Goal: Navigation & Orientation: Find specific page/section

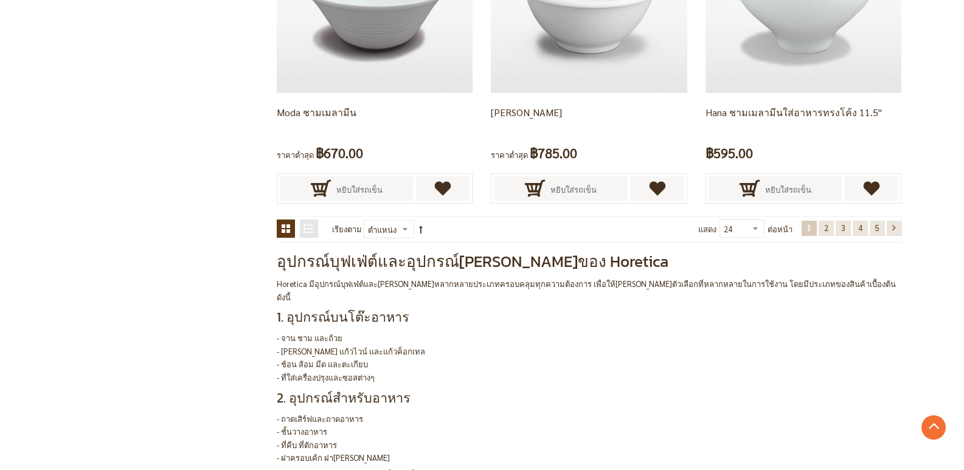
scroll to position [2615, 0]
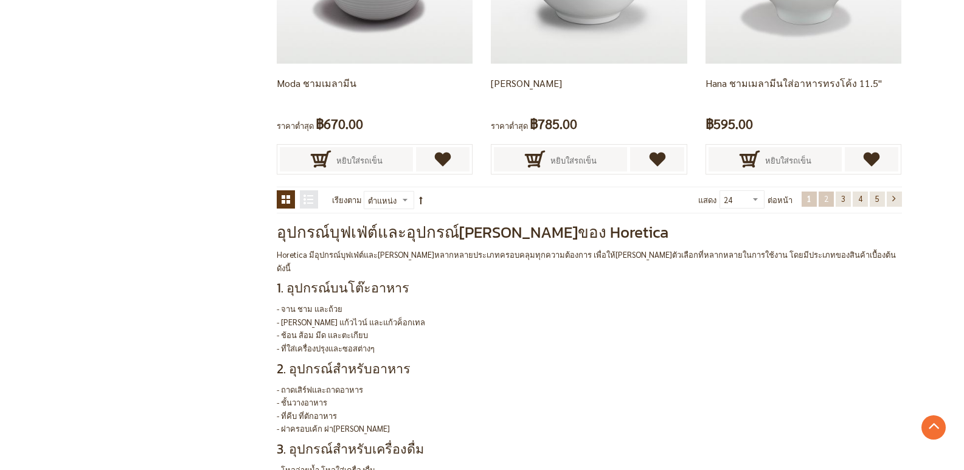
click at [825, 199] on span "2" at bounding box center [826, 198] width 4 height 10
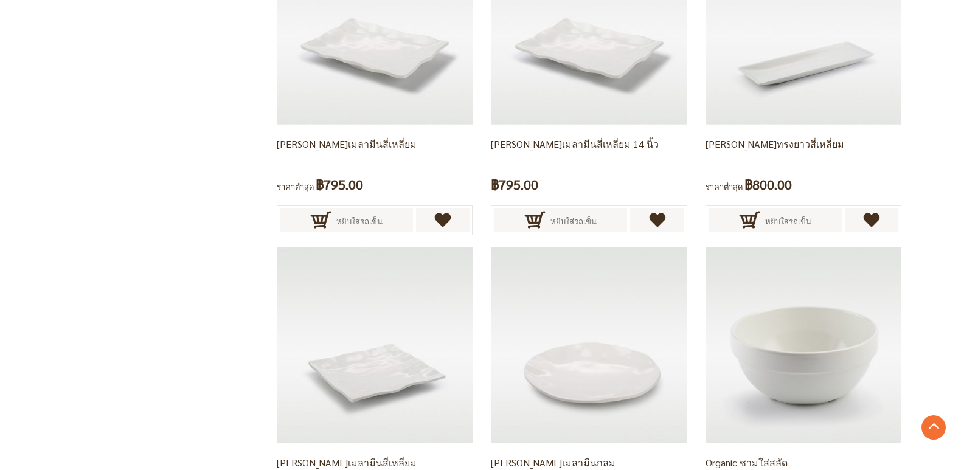
scroll to position [2467, 0]
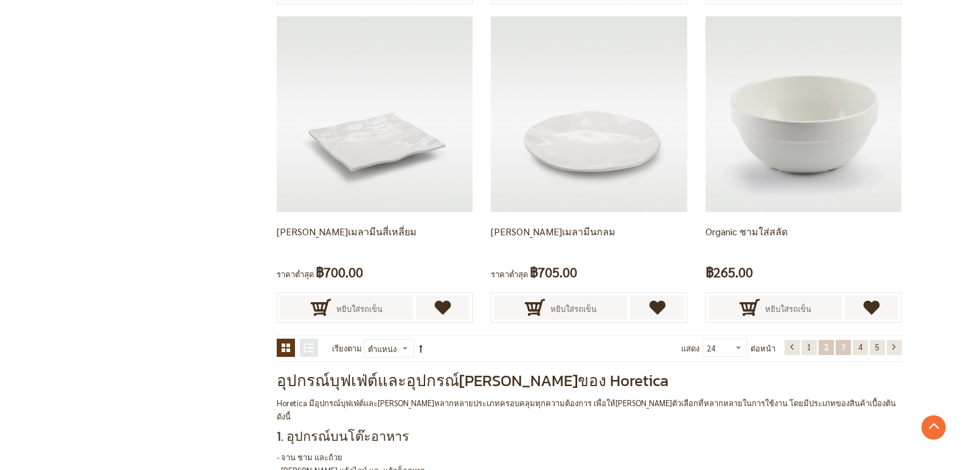
click at [841, 345] on span "3" at bounding box center [843, 347] width 4 height 10
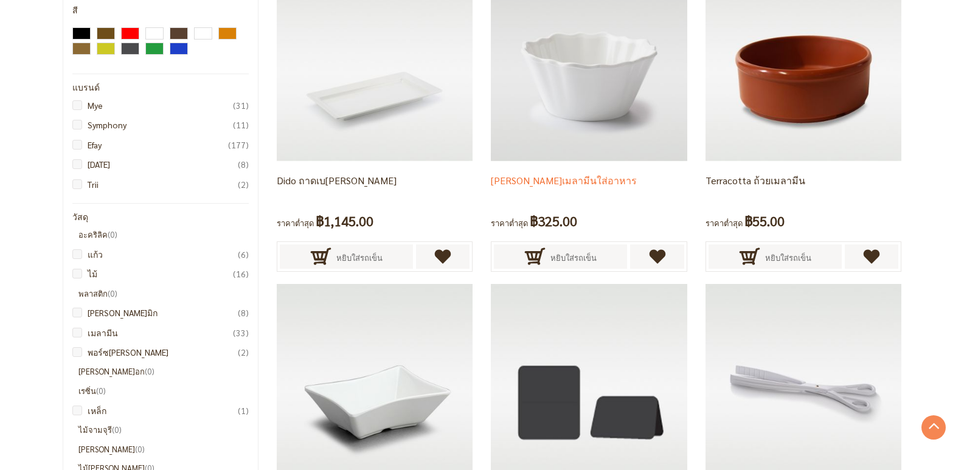
scroll to position [156, 0]
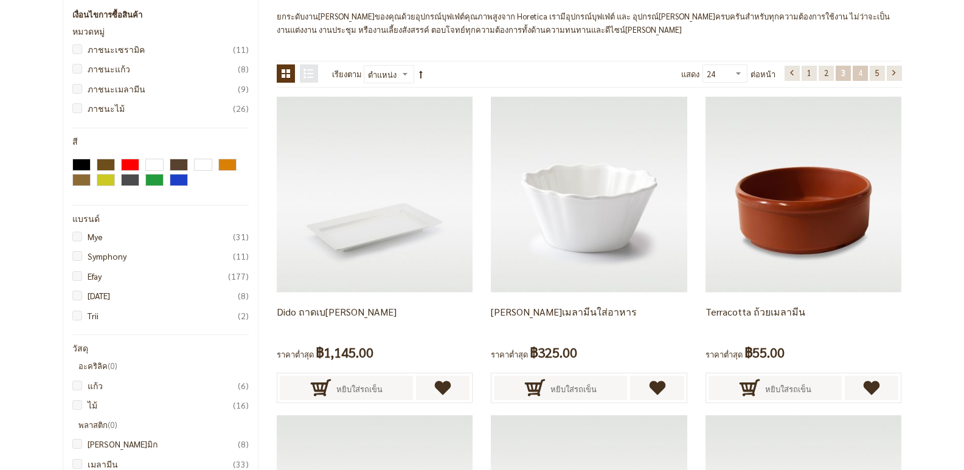
click at [857, 72] on link "หน้า 4" at bounding box center [860, 73] width 15 height 15
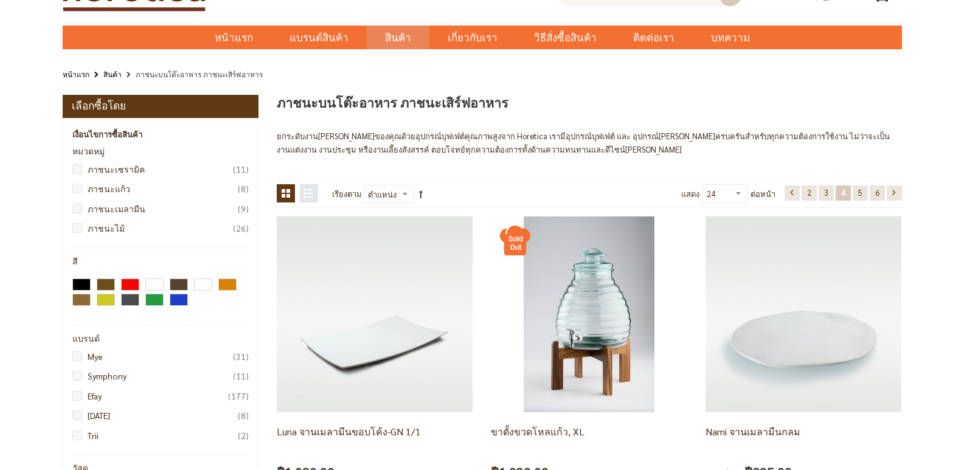
scroll to position [34, 0]
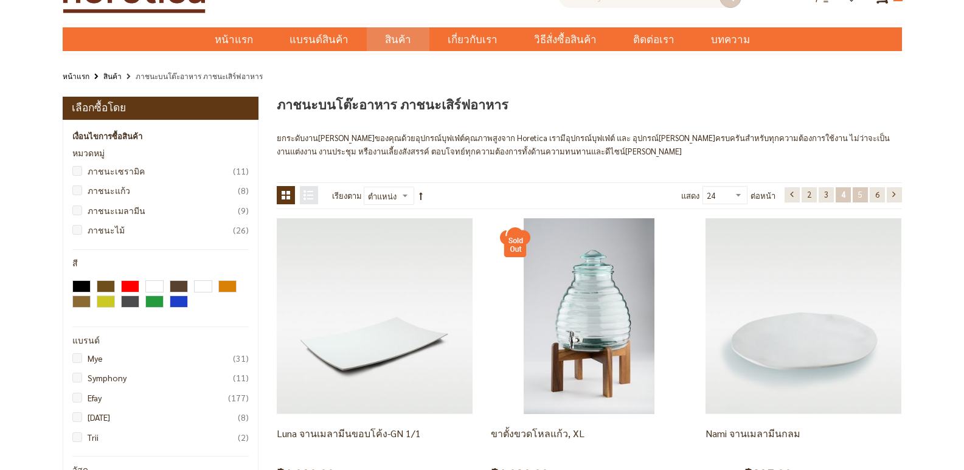
click at [860, 192] on span "5" at bounding box center [860, 194] width 4 height 10
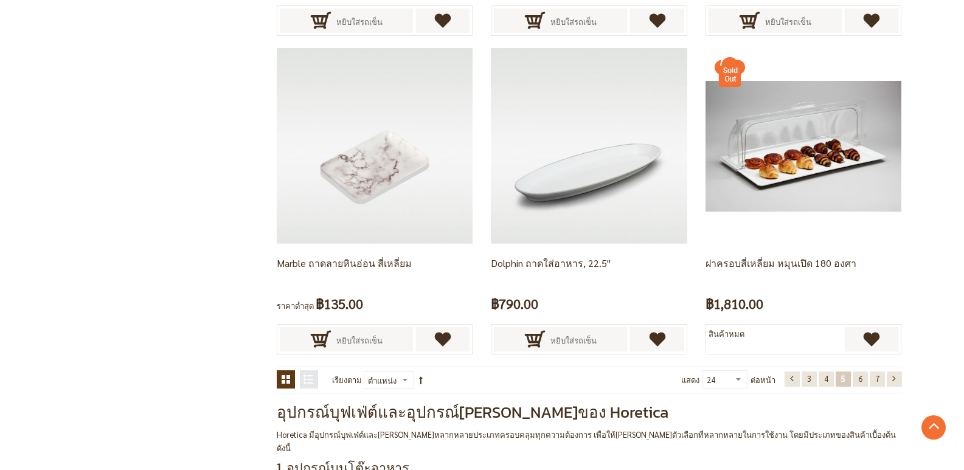
scroll to position [2406, 0]
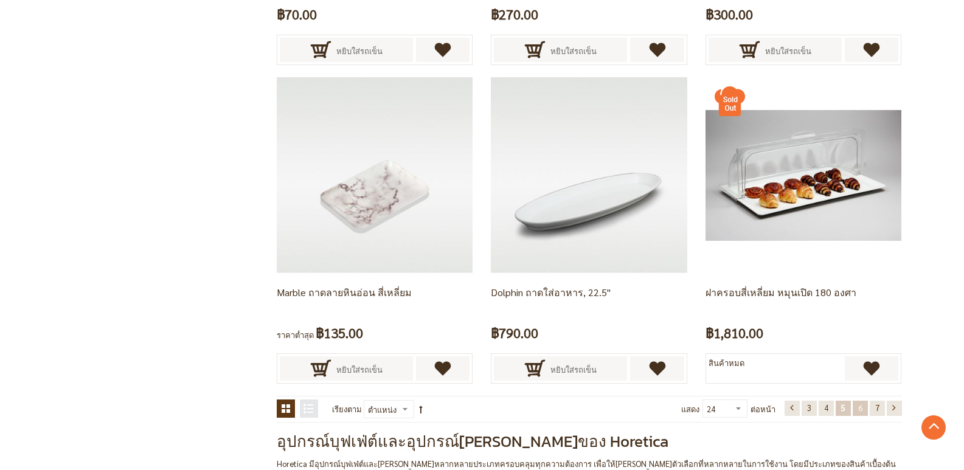
click at [864, 412] on link "หน้า 6" at bounding box center [860, 408] width 15 height 15
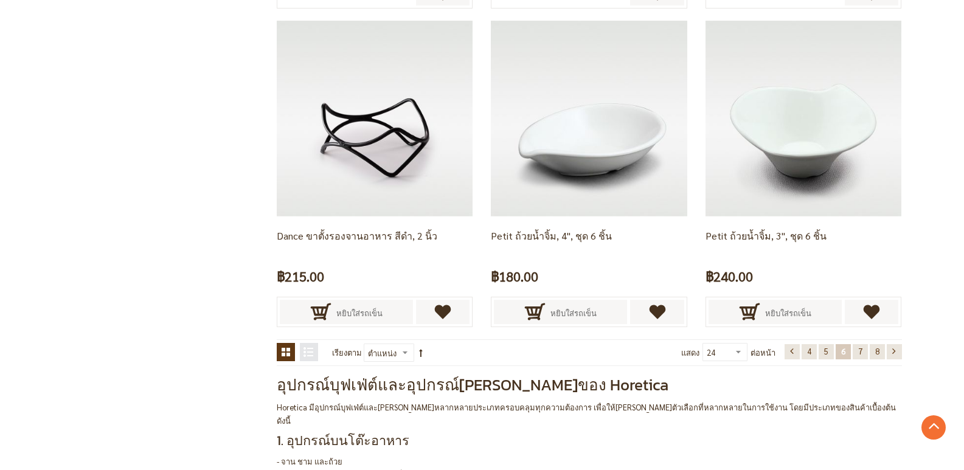
scroll to position [2649, 0]
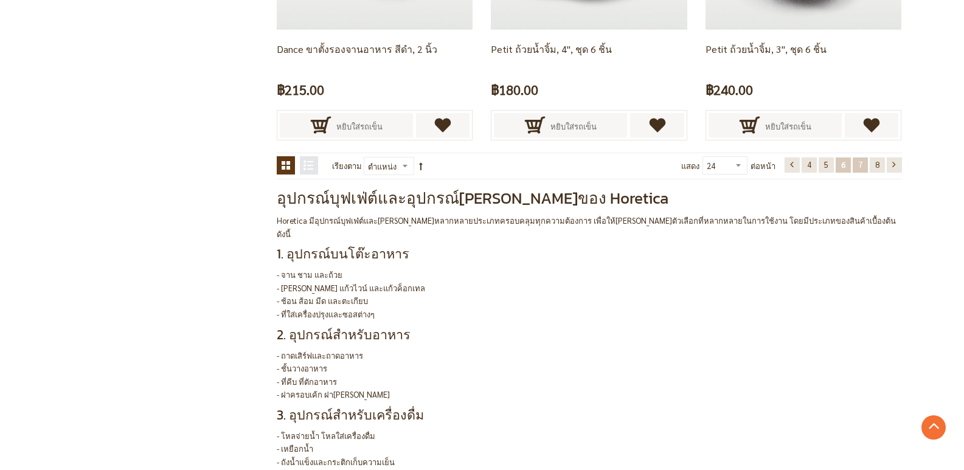
click at [861, 170] on link "หน้า 7" at bounding box center [860, 165] width 15 height 15
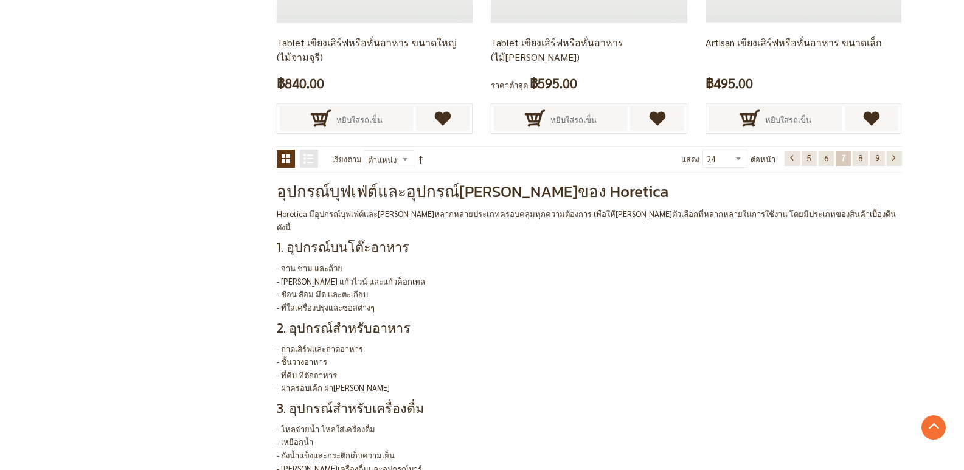
scroll to position [2528, 0]
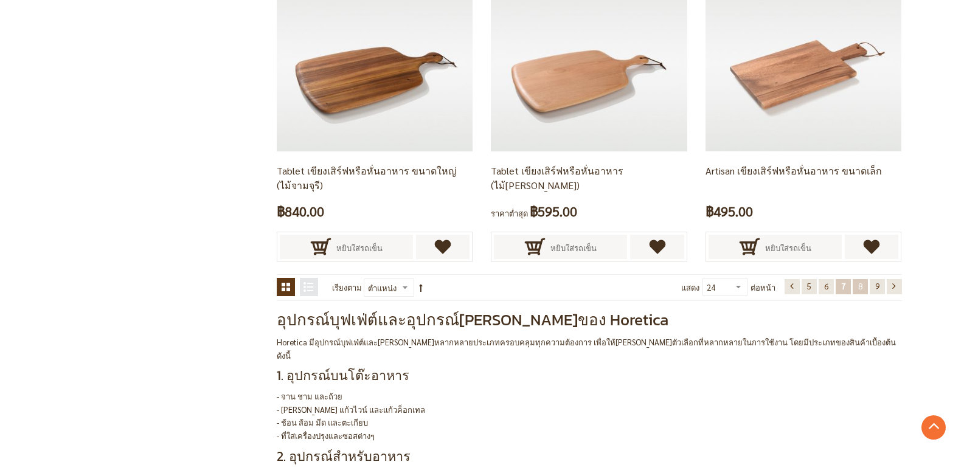
click at [859, 291] on link "หน้า 8" at bounding box center [860, 286] width 15 height 15
